Goal: Information Seeking & Learning: Learn about a topic

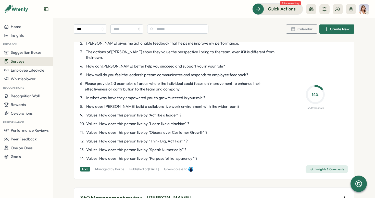
scroll to position [93, 0]
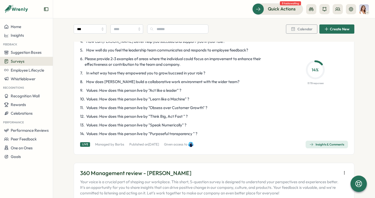
click at [316, 141] on span "Insights & Comments" at bounding box center [327, 144] width 35 height 7
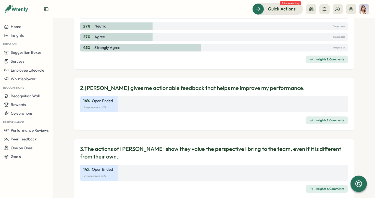
scroll to position [92, 0]
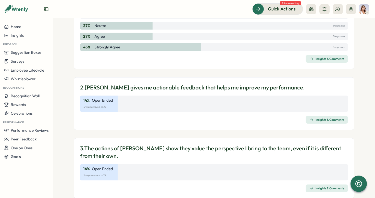
click at [312, 58] on icon "button" at bounding box center [312, 59] width 4 height 4
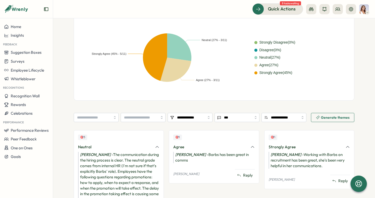
scroll to position [82, 0]
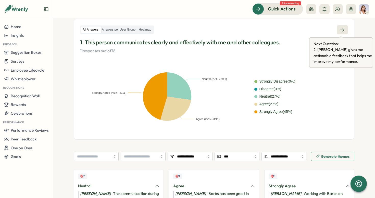
click at [343, 27] on link at bounding box center [342, 29] width 11 height 9
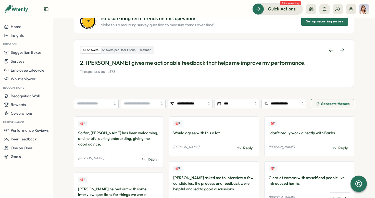
scroll to position [36, 0]
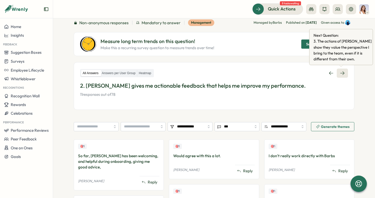
click at [342, 74] on icon at bounding box center [342, 73] width 5 height 5
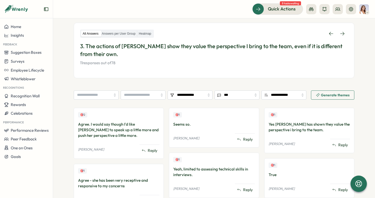
scroll to position [75, 0]
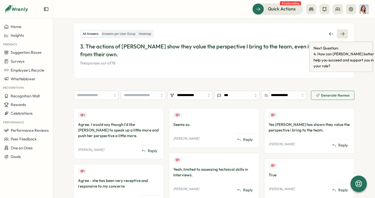
click at [344, 35] on link at bounding box center [342, 33] width 11 height 9
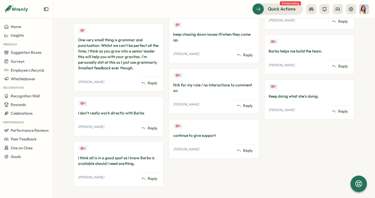
scroll to position [214, 0]
